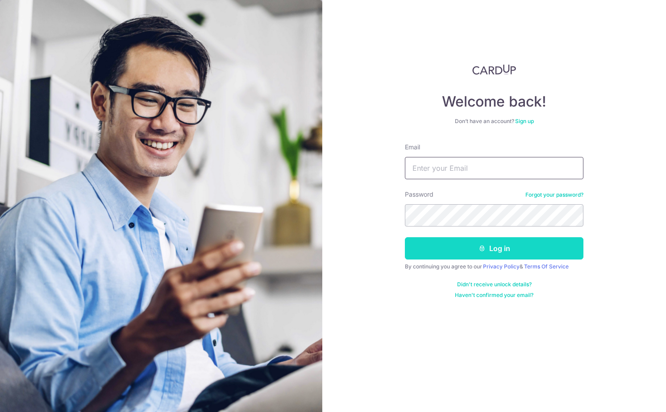
type input "[EMAIL_ADDRESS][DOMAIN_NAME]"
click at [448, 252] on button "Log in" at bounding box center [494, 248] width 178 height 22
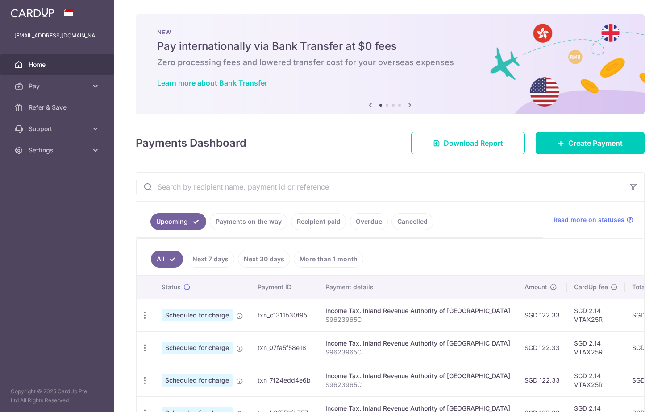
scroll to position [158, 0]
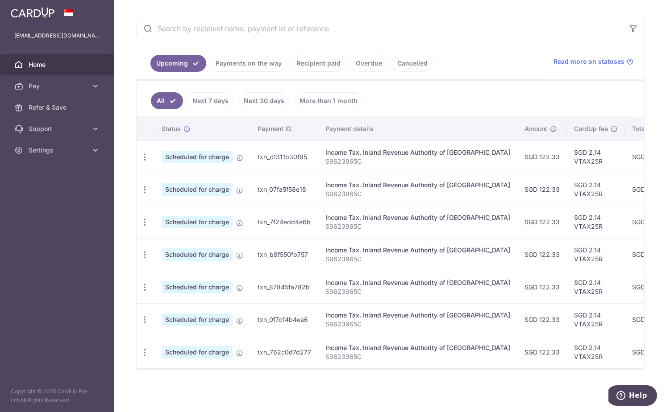
click at [333, 64] on link "Recipient paid" at bounding box center [318, 63] width 55 height 17
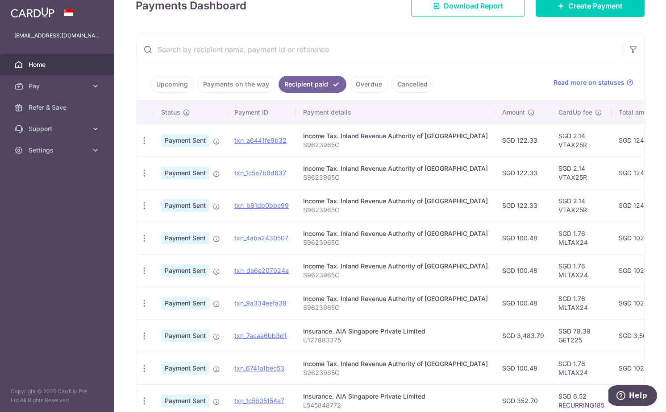
scroll to position [141, 0]
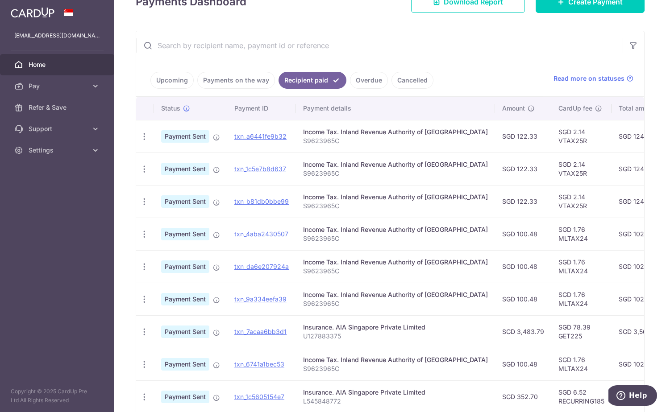
click at [184, 84] on link "Upcoming" at bounding box center [171, 80] width 43 height 17
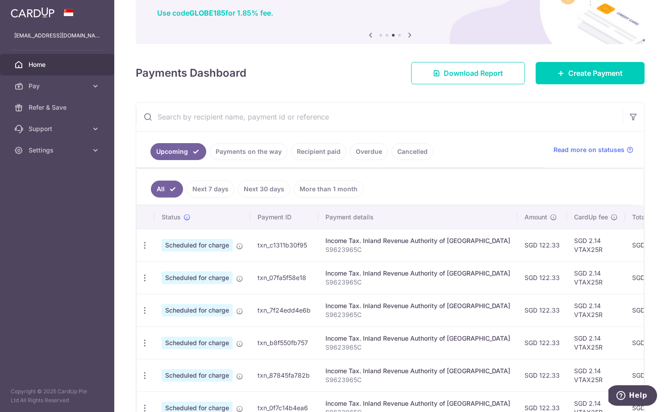
scroll to position [71, 0]
click at [242, 155] on link "Payments on the way" at bounding box center [249, 151] width 78 height 17
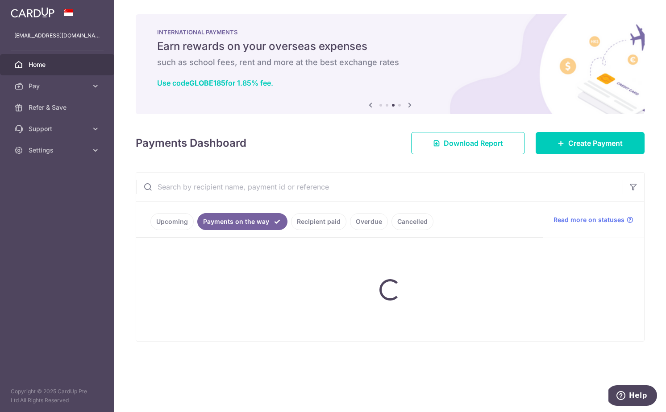
scroll to position [0, 0]
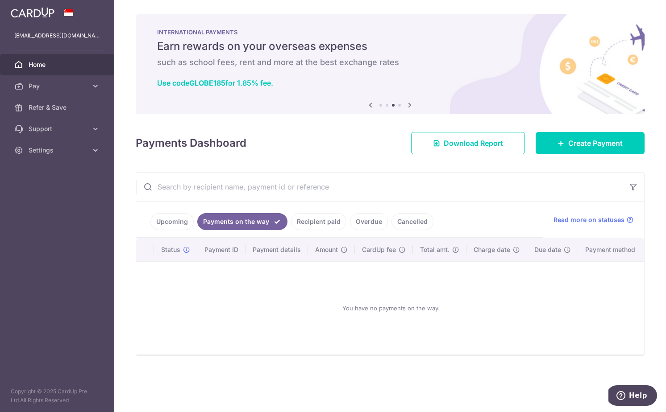
click at [176, 227] on link "Upcoming" at bounding box center [171, 221] width 43 height 17
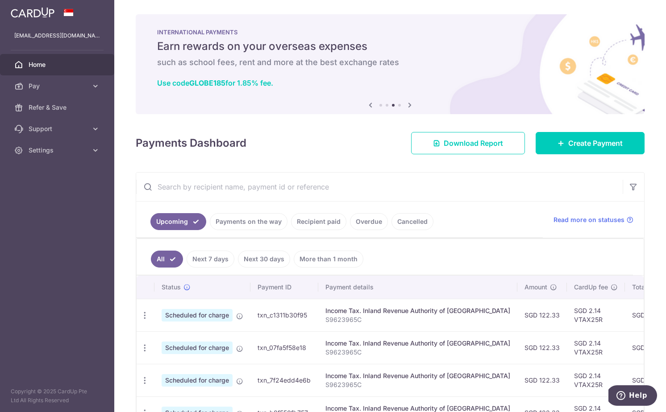
scroll to position [158, 0]
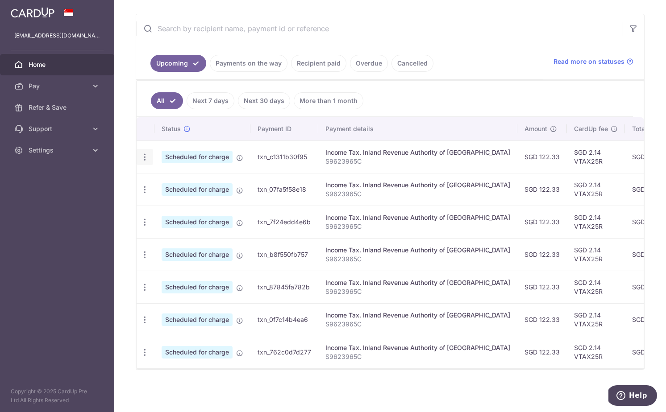
click at [147, 160] on icon "button" at bounding box center [144, 157] width 9 height 9
click at [144, 154] on icon "button" at bounding box center [144, 157] width 9 height 9
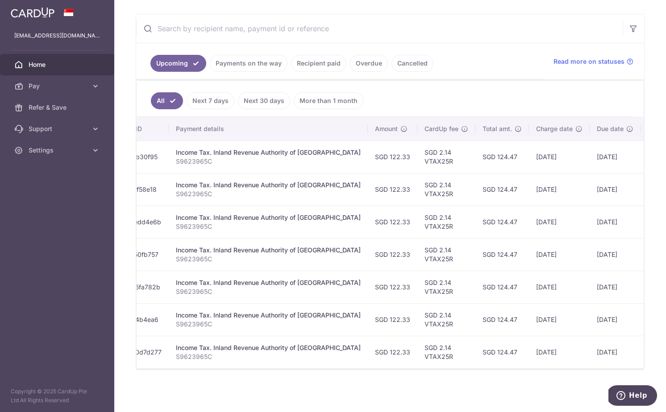
scroll to position [0, 178]
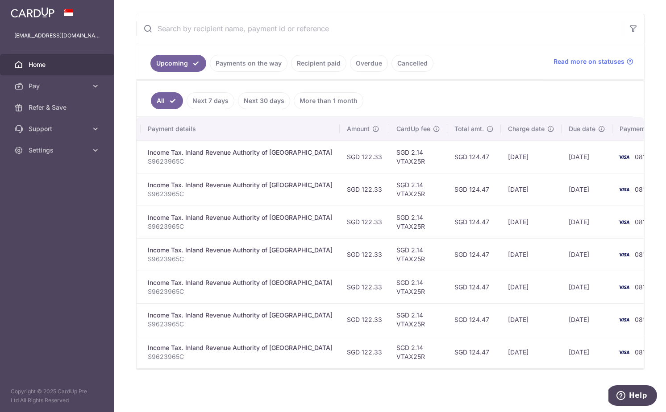
click at [266, 105] on link "Next 30 days" at bounding box center [264, 100] width 52 height 17
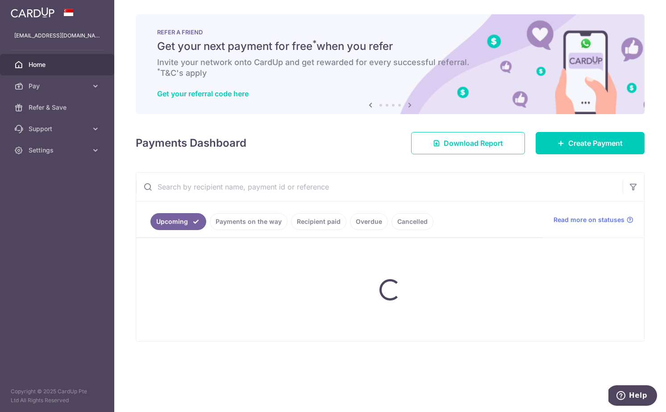
scroll to position [0, 0]
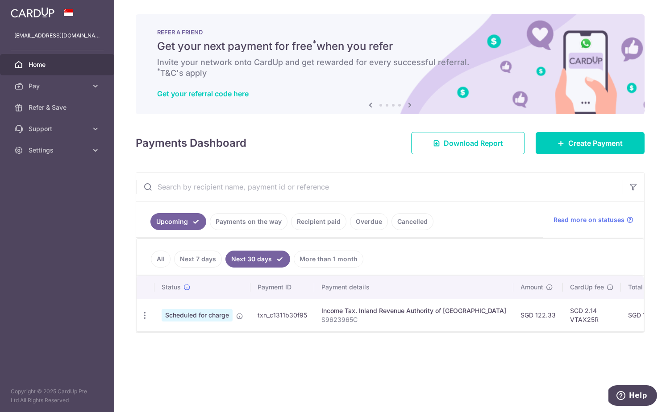
click at [314, 257] on link "More than 1 month" at bounding box center [329, 259] width 70 height 17
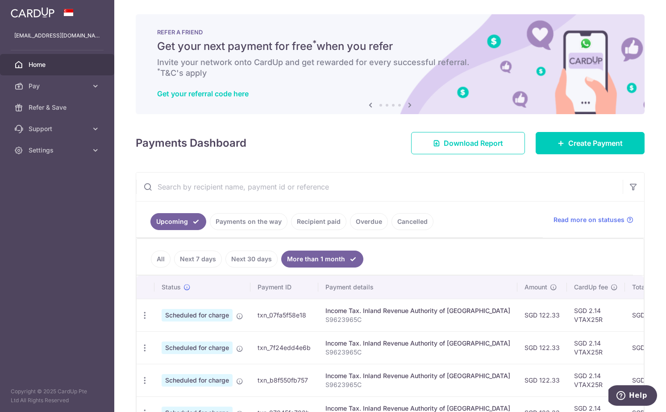
scroll to position [126, 0]
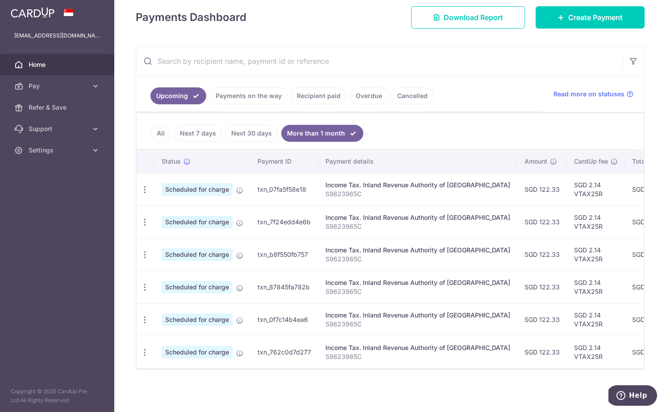
click at [309, 101] on link "Recipient paid" at bounding box center [318, 95] width 55 height 17
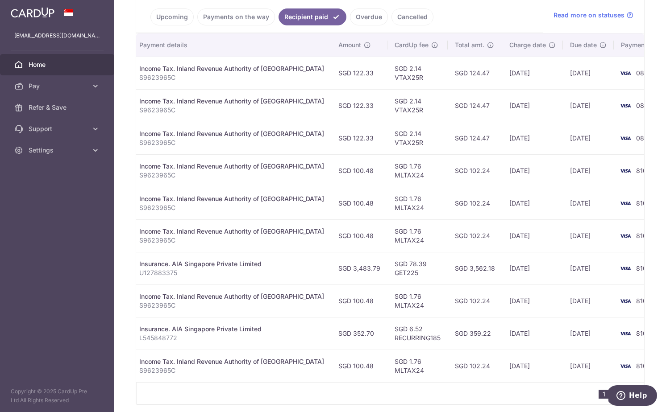
scroll to position [0, 0]
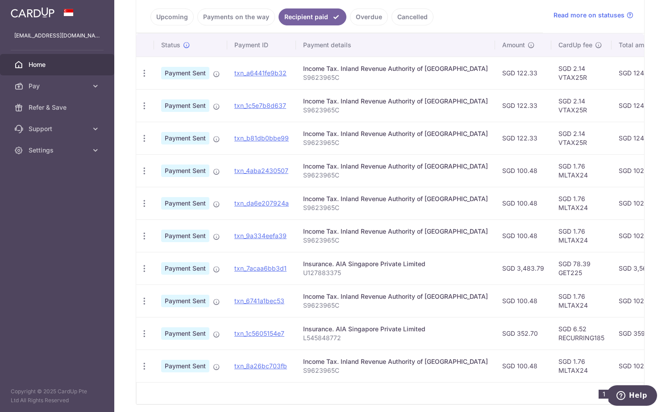
click at [312, 274] on p "U127883375" at bounding box center [395, 273] width 185 height 9
copy p "U127883375"
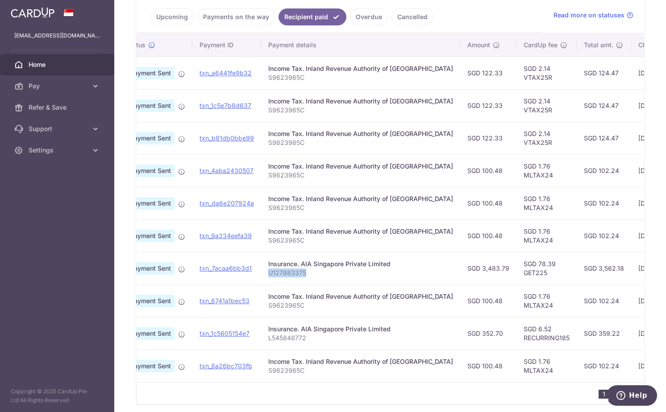
click at [325, 274] on p "U127883375" at bounding box center [360, 273] width 185 height 9
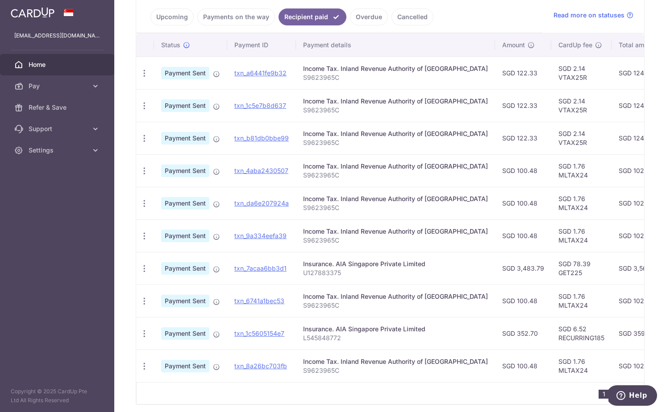
click at [365, 278] on td "Insurance. AIA Singapore Private Limited U127883375" at bounding box center [395, 268] width 199 height 33
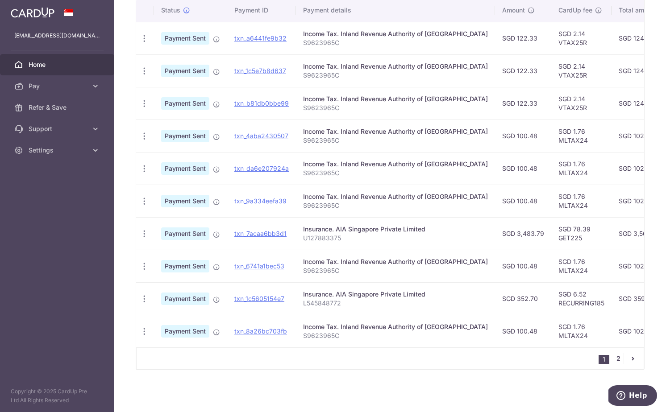
click at [618, 358] on link "2" at bounding box center [618, 358] width 11 height 11
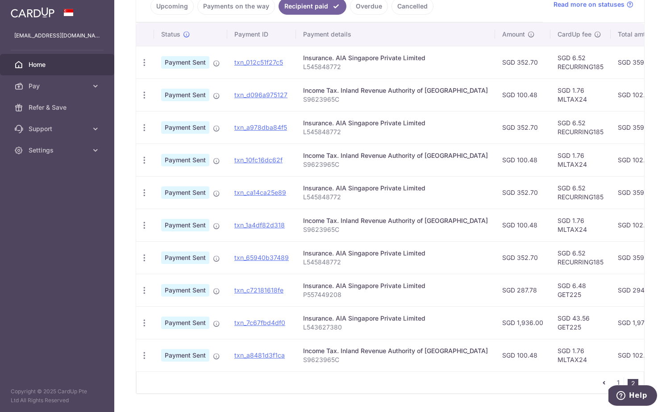
scroll to position [240, 0]
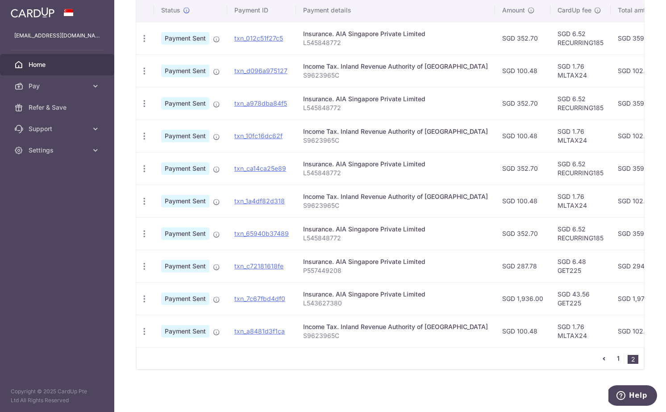
click at [617, 359] on link "1" at bounding box center [618, 358] width 11 height 11
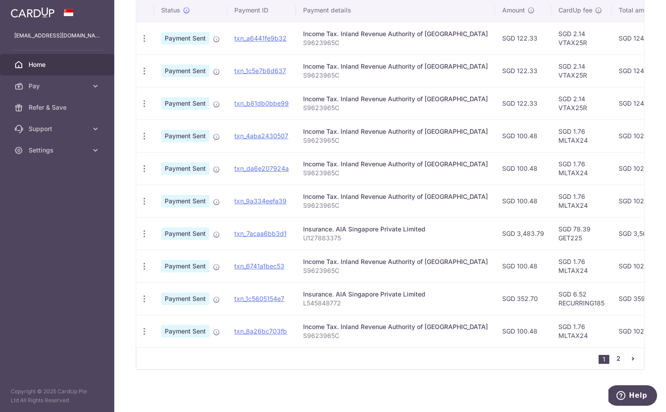
click at [616, 357] on link "2" at bounding box center [618, 358] width 11 height 11
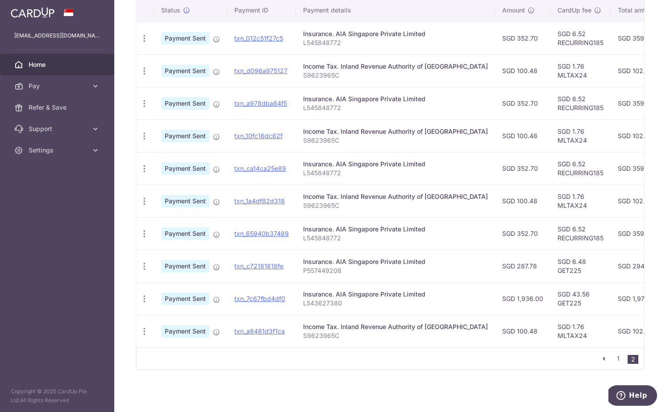
click at [394, 270] on p "P557449208" at bounding box center [395, 270] width 185 height 9
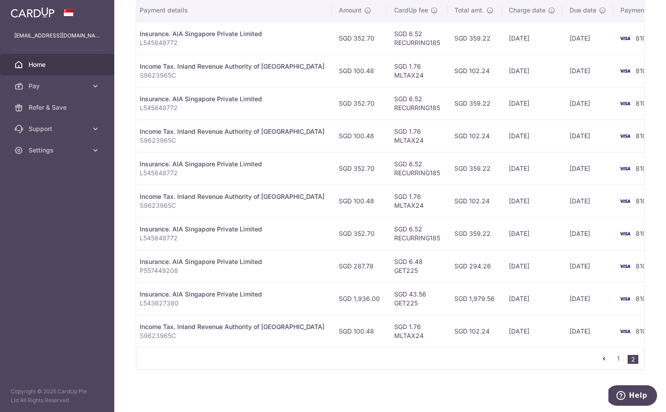
click at [373, 369] on div "1 2" at bounding box center [390, 359] width 508 height 22
click at [328, 375] on div "× Pause Schedule Pause all future payments in this series Pause just this one p…" at bounding box center [390, 206] width 552 height 412
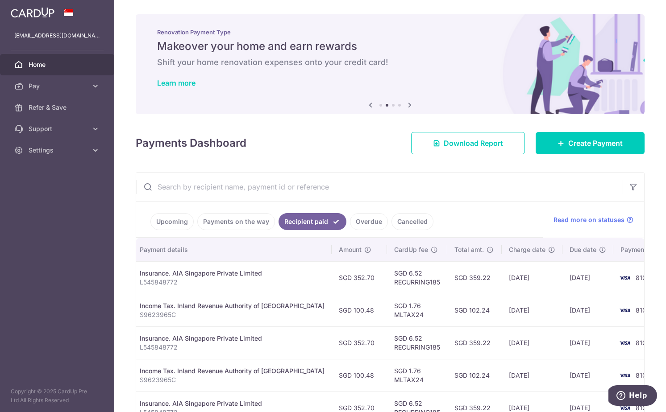
scroll to position [2, 0]
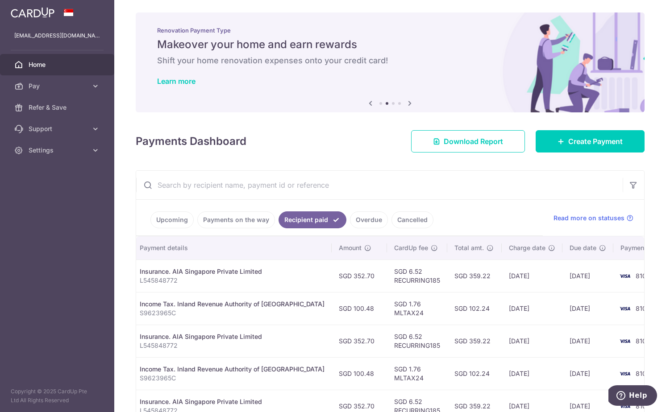
click at [259, 185] on input "text" at bounding box center [379, 185] width 486 height 29
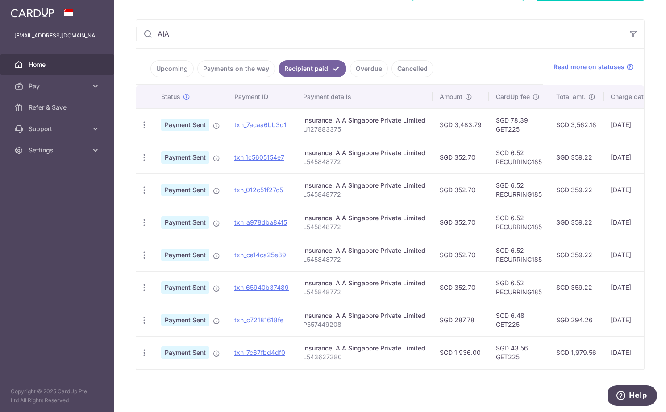
scroll to position [0, 133]
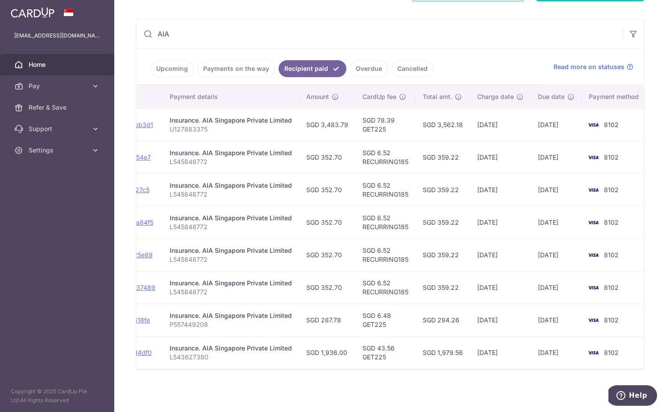
type input "AIA"
click at [521, 394] on div "× Pause Schedule Pause all future payments in this series Pause just this one p…" at bounding box center [390, 206] width 552 height 412
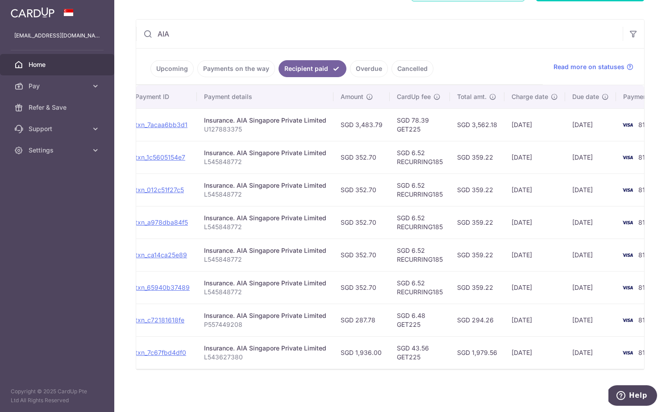
scroll to position [0, 99]
click at [386, 373] on div "× Pause Schedule Pause all future payments in this series Pause just this one p…" at bounding box center [390, 206] width 552 height 412
click at [92, 84] on icon at bounding box center [95, 86] width 9 height 9
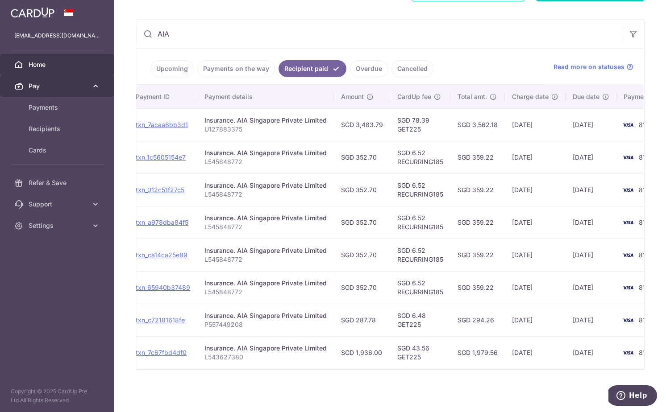
click at [92, 84] on icon at bounding box center [95, 86] width 9 height 9
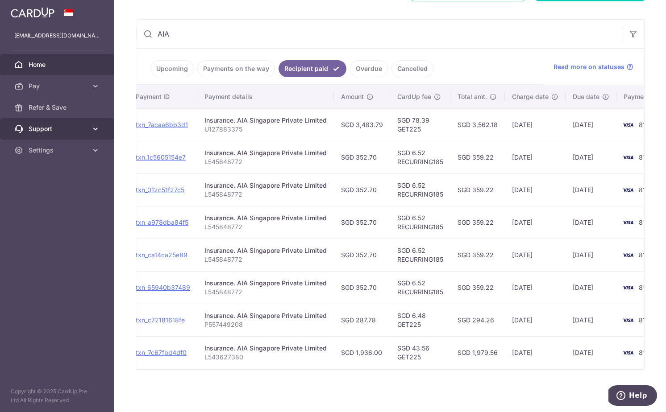
click at [83, 120] on link "Support" at bounding box center [57, 128] width 114 height 21
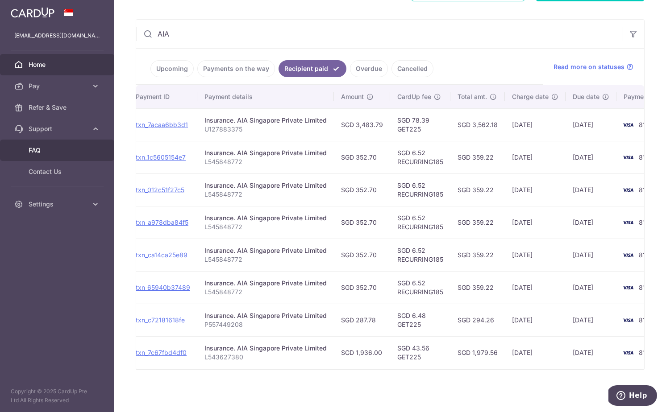
click at [73, 145] on link "FAQ" at bounding box center [57, 150] width 114 height 21
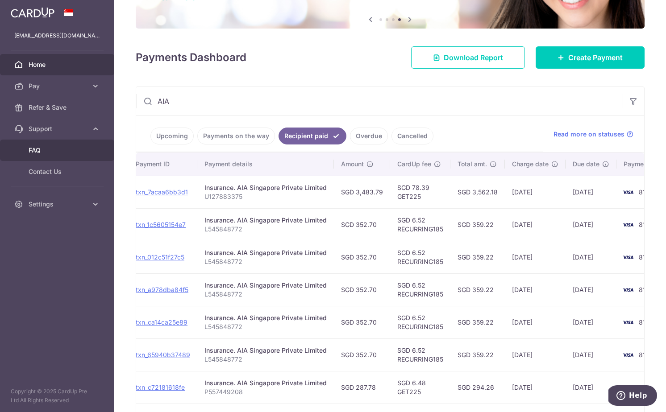
scroll to position [0, 0]
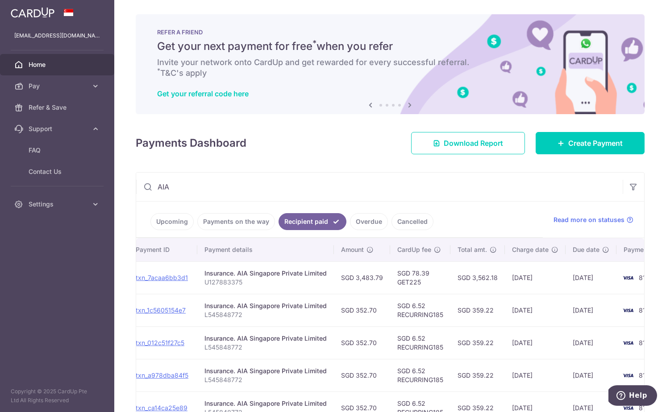
click at [353, 225] on link "Overdue" at bounding box center [369, 221] width 38 height 17
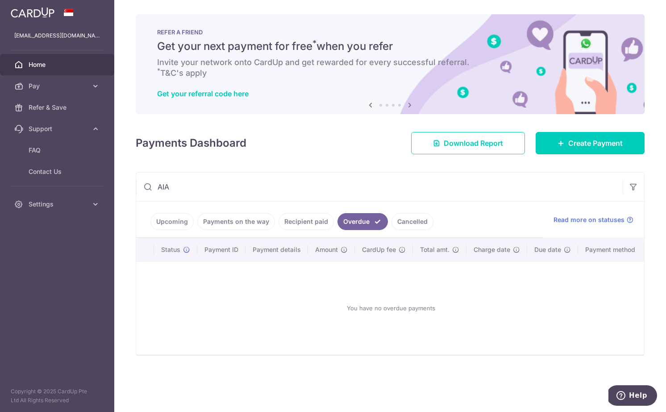
click at [307, 223] on link "Recipient paid" at bounding box center [305, 221] width 55 height 17
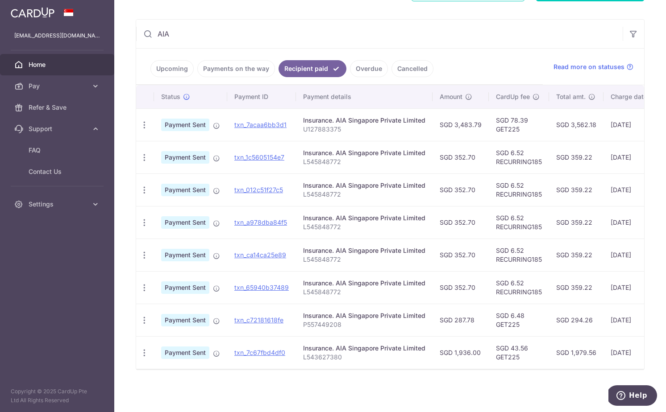
scroll to position [0, 133]
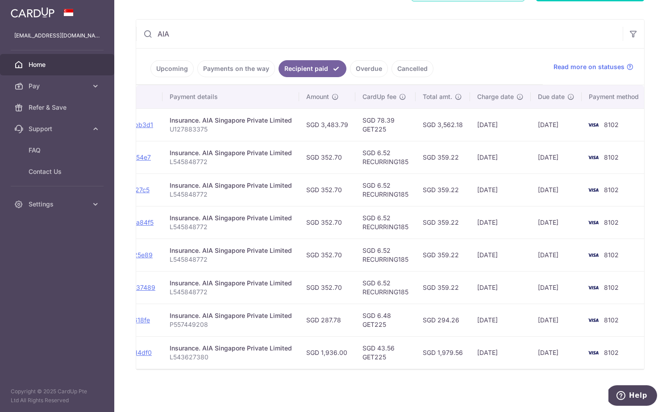
click at [447, 376] on div "× Pause Schedule Pause all future payments in this series Pause just this one p…" at bounding box center [390, 206] width 552 height 412
click at [457, 381] on div "× Pause Schedule Pause all future payments in this series Pause just this one p…" at bounding box center [390, 206] width 552 height 412
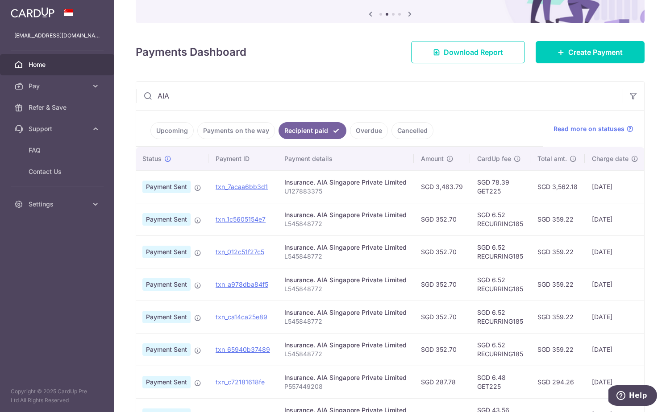
scroll to position [137, 0]
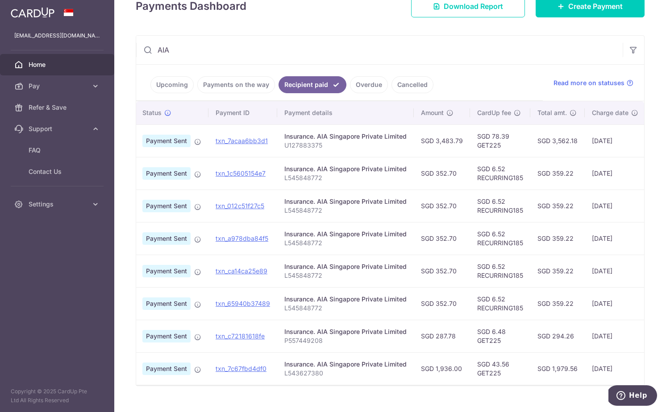
click at [173, 97] on ul "Upcoming Payments on the way Recipient paid Overdue Cancelled" at bounding box center [339, 83] width 407 height 36
click at [172, 83] on link "Upcoming" at bounding box center [171, 84] width 43 height 17
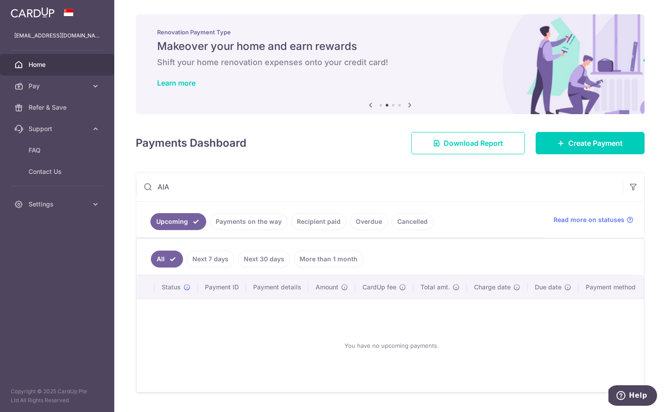
click at [311, 222] on link "Recipient paid" at bounding box center [318, 221] width 55 height 17
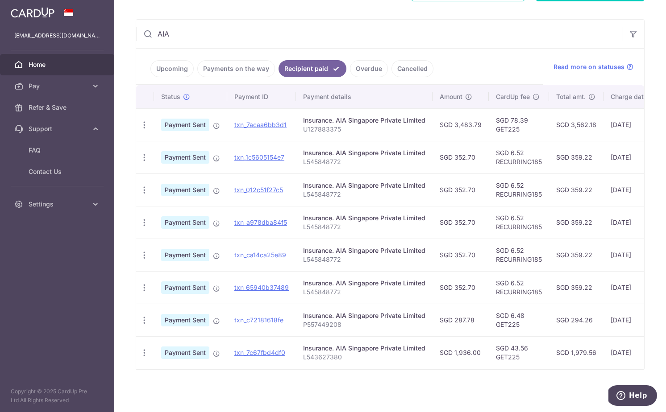
click at [208, 68] on link "Payments on the way" at bounding box center [236, 68] width 78 height 17
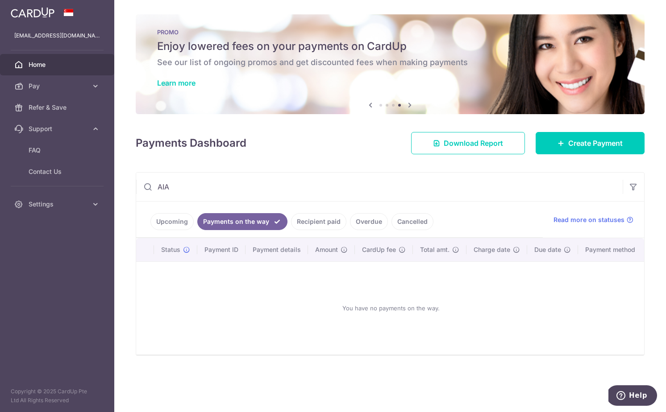
click at [167, 215] on link "Upcoming" at bounding box center [171, 221] width 43 height 17
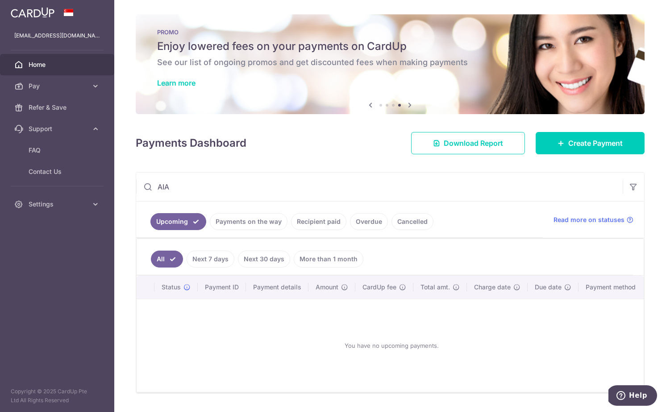
click at [183, 192] on input "AIA" at bounding box center [379, 187] width 486 height 29
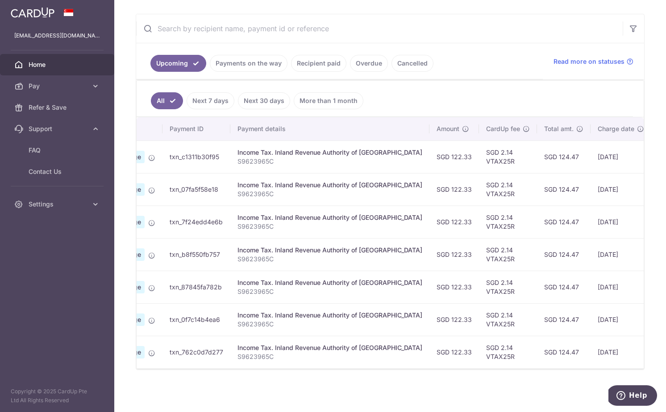
scroll to position [0, 178]
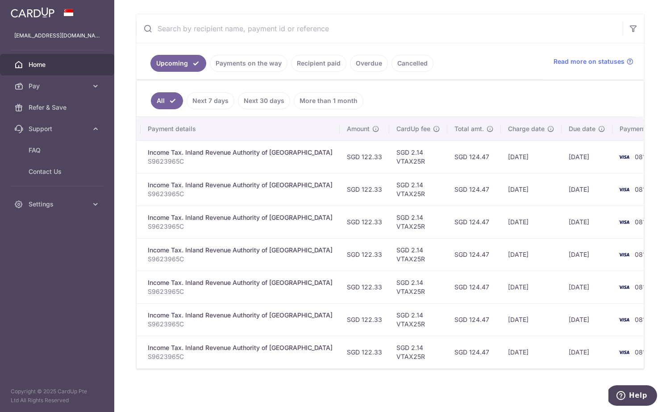
click at [378, 374] on div "× Pause Schedule Pause all future payments in this series Pause just this one p…" at bounding box center [390, 206] width 552 height 412
click at [398, 384] on div "× Pause Schedule Pause all future payments in this series Pause just this one p…" at bounding box center [390, 206] width 552 height 412
click at [205, 25] on input "text" at bounding box center [379, 28] width 486 height 29
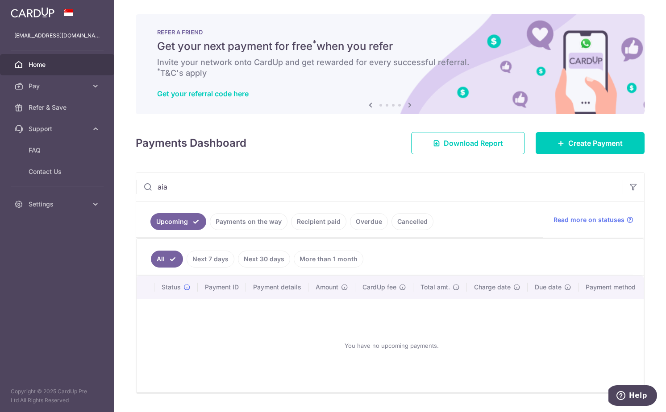
type input "aia"
click at [250, 227] on link "Payments on the way" at bounding box center [249, 221] width 78 height 17
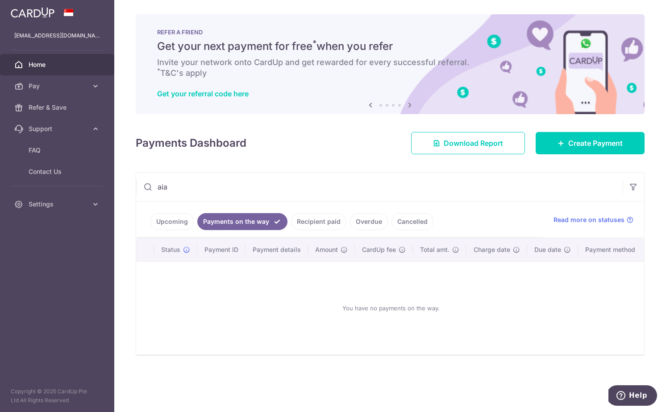
click at [300, 223] on link "Recipient paid" at bounding box center [318, 221] width 55 height 17
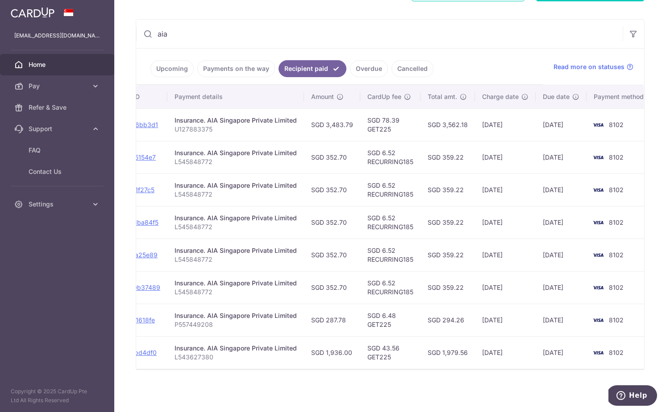
scroll to position [0, 133]
